Goal: Find specific page/section: Find specific page/section

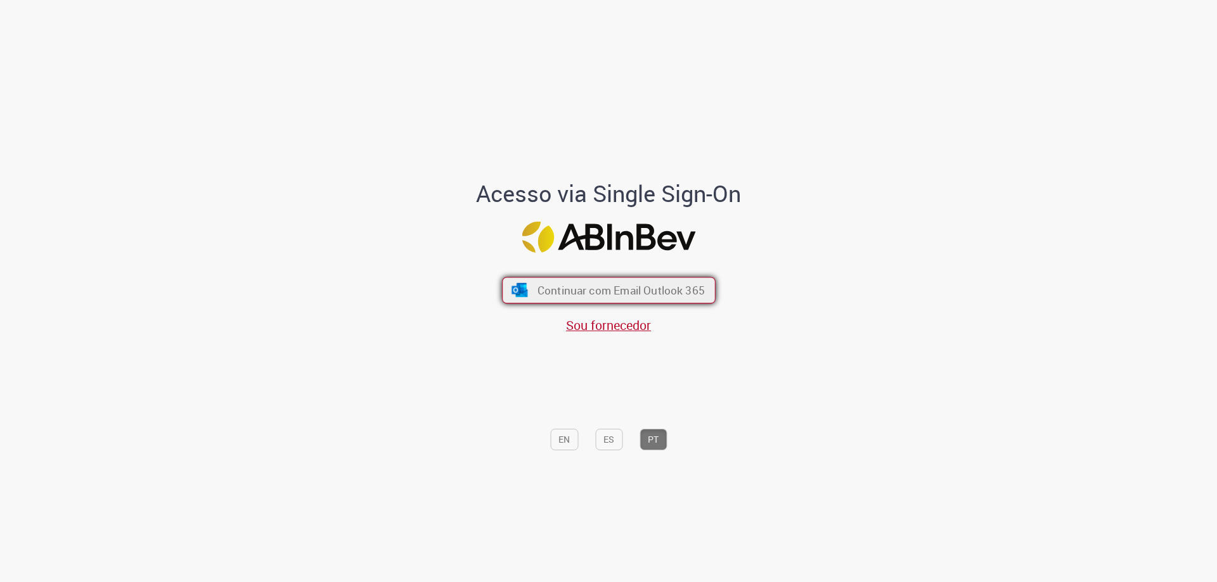
click at [551, 284] on span "Continuar com Email Outlook 365" at bounding box center [620, 290] width 167 height 15
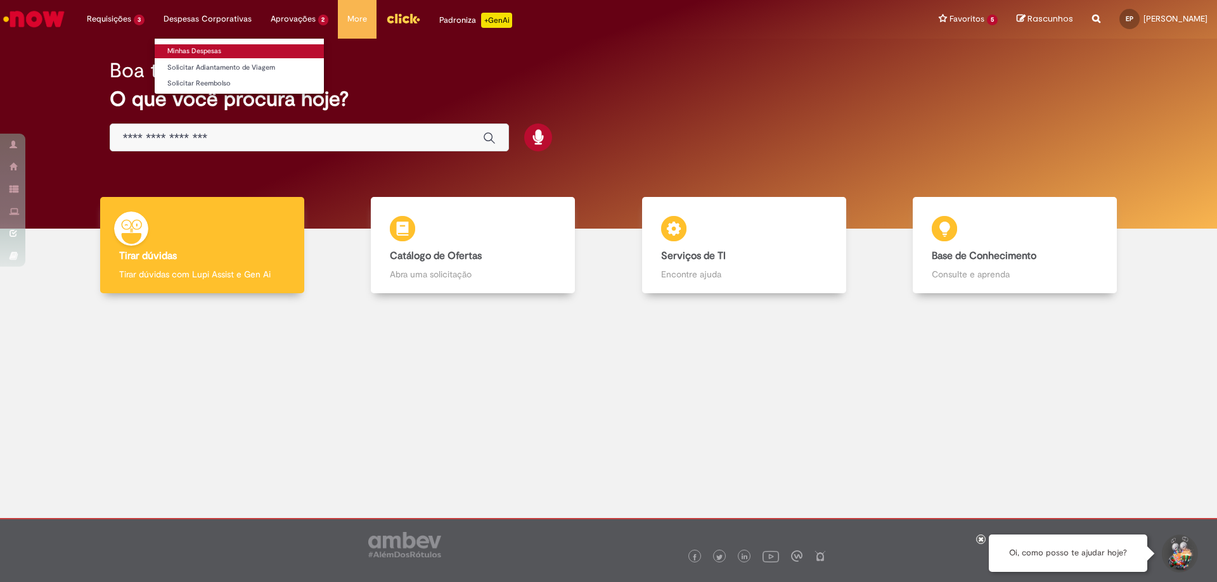
click at [211, 49] on link "Minhas Despesas" at bounding box center [239, 51] width 169 height 14
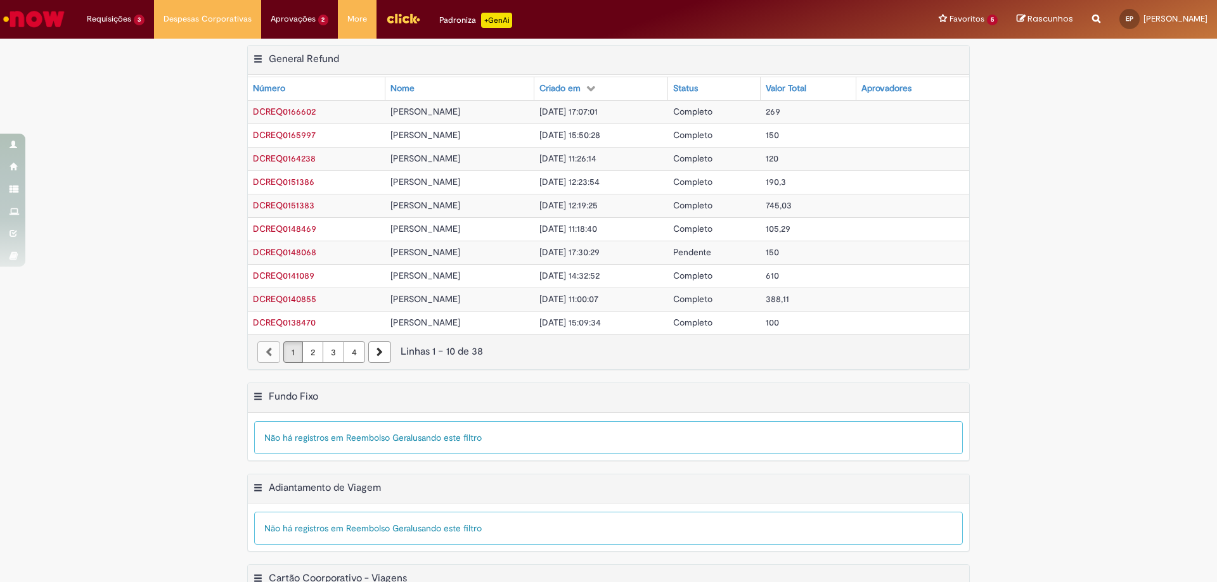
click at [408, 17] on img "Menu Cabeçalho" at bounding box center [403, 18] width 34 height 19
